Goal: Entertainment & Leisure: Consume media (video, audio)

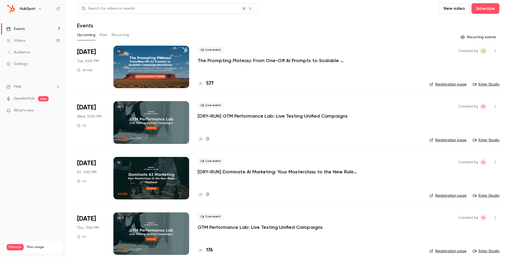
click at [100, 35] on button "Past" at bounding box center [104, 35] width 8 height 9
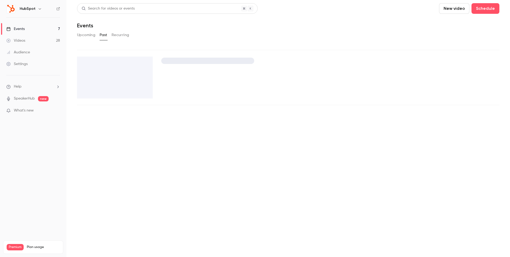
click at [254, 19] on header "Search for videos or events New video Schedule Events" at bounding box center [288, 16] width 423 height 26
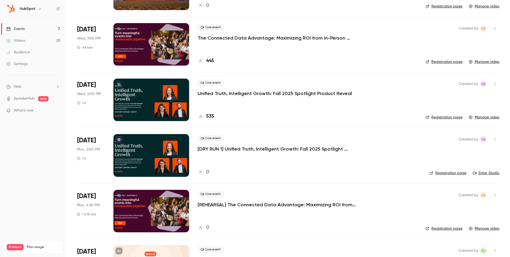
scroll to position [136, 0]
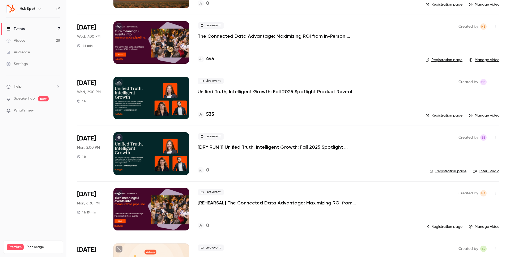
click at [269, 91] on p "Unified Truth, Intelligent Growth: Fall 2025 Spotlight Product Reveal" at bounding box center [275, 92] width 154 height 6
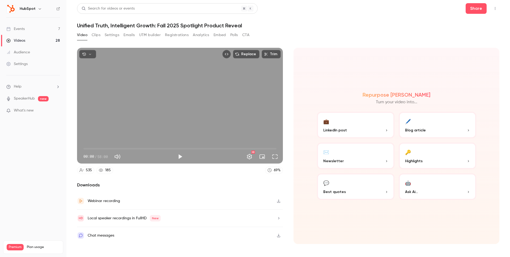
click at [241, 36] on div "Video Clips Settings Emails UTM builder Registrations Analytics Embed Polls CTA" at bounding box center [163, 35] width 173 height 9
click at [235, 36] on button "Polls" at bounding box center [234, 35] width 8 height 9
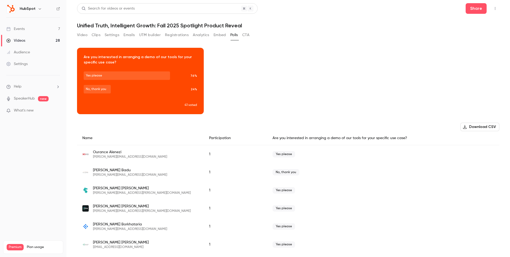
click at [265, 105] on div "Download image Are you interested in arranging a demo of our tools for your spe…" at bounding box center [288, 81] width 423 height 66
